Goal: Task Accomplishment & Management: Manage account settings

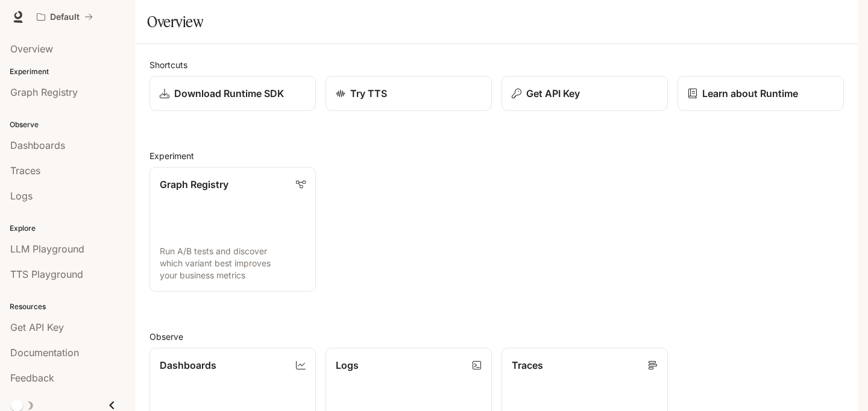
click at [841, 13] on img "button" at bounding box center [841, 16] width 17 height 17
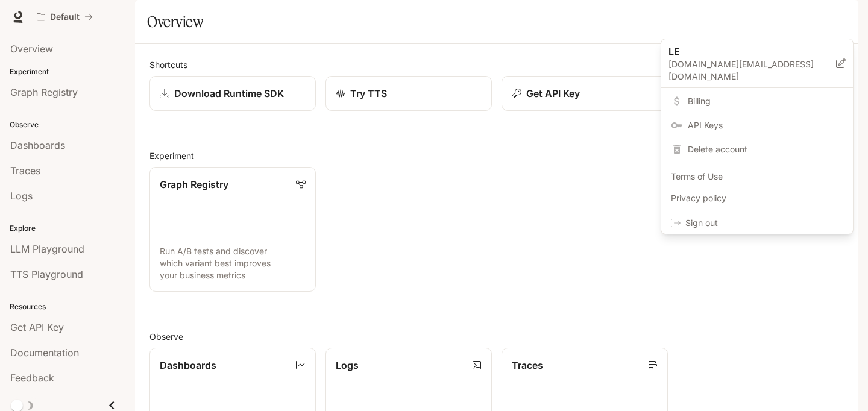
click at [743, 217] on span "Sign out" at bounding box center [765, 223] width 158 height 12
